Goal: Task Accomplishment & Management: Manage account settings

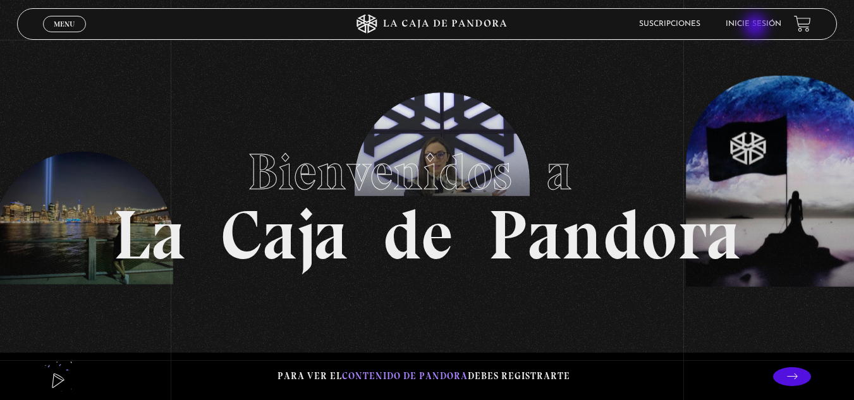
click at [757, 27] on link "Inicie sesión" at bounding box center [754, 24] width 56 height 8
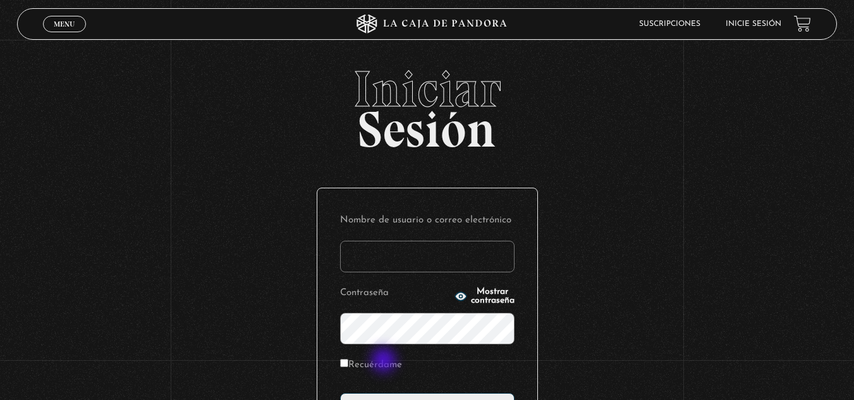
type input "[EMAIL_ADDRESS][DOMAIN_NAME]"
click at [385, 361] on label "Recuérdame" at bounding box center [371, 366] width 62 height 20
click at [348, 361] on input "Recuérdame" at bounding box center [344, 363] width 8 height 8
checkbox input "true"
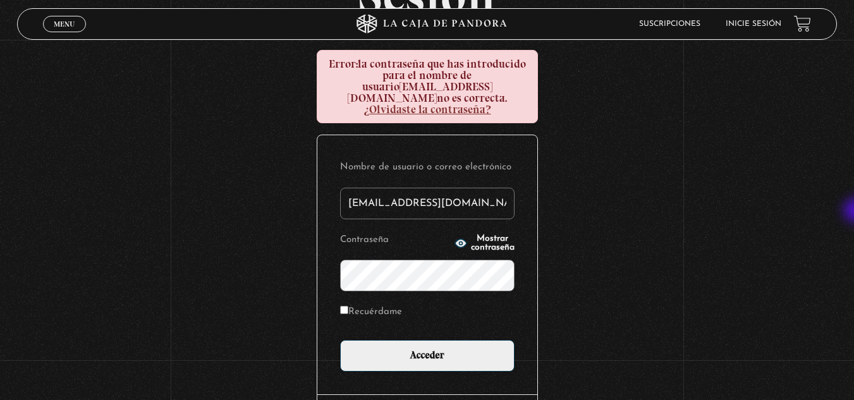
scroll to position [136, 0]
